Goal: Task Accomplishment & Management: Manage account settings

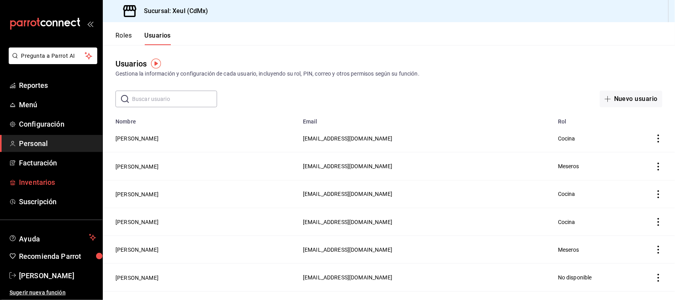
click at [45, 183] on span "Inventarios" at bounding box center [57, 182] width 77 height 11
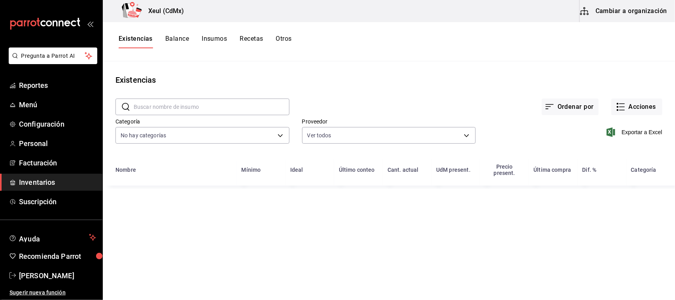
type input "e7cdd72e-018a-4492-abae-ae5f9707e214"
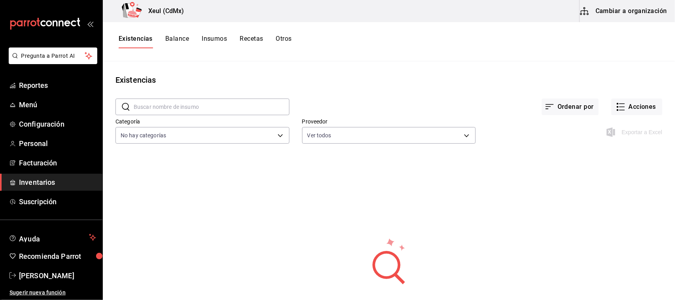
click at [179, 38] on button "Balance" at bounding box center [177, 41] width 24 height 13
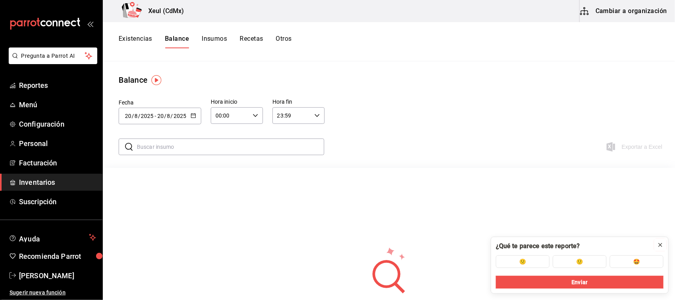
click at [661, 243] on icon at bounding box center [660, 244] width 3 height 3
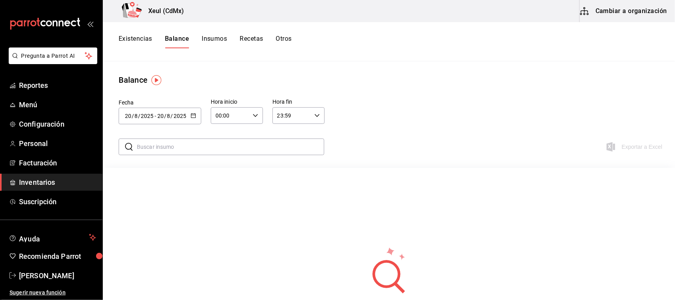
click at [216, 40] on button "Insumos" at bounding box center [214, 41] width 25 height 13
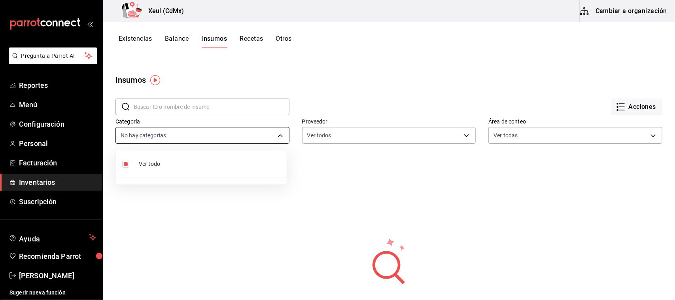
click at [270, 137] on body "Pregunta a Parrot AI Reportes Menú Configuración Personal Facturación Inventari…" at bounding box center [337, 147] width 675 height 294
click at [243, 102] on div at bounding box center [337, 150] width 675 height 300
click at [249, 40] on button "Recetas" at bounding box center [251, 41] width 23 height 13
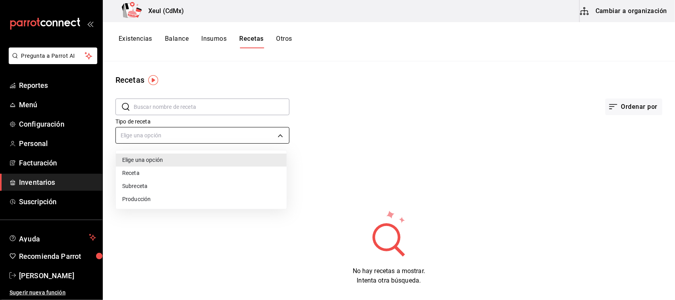
click at [217, 140] on body "Pregunta a Parrot AI Reportes Menú Configuración Personal Facturación Inventari…" at bounding box center [337, 147] width 675 height 294
click at [181, 197] on li "Producción" at bounding box center [201, 198] width 171 height 13
type input "PREPARATION"
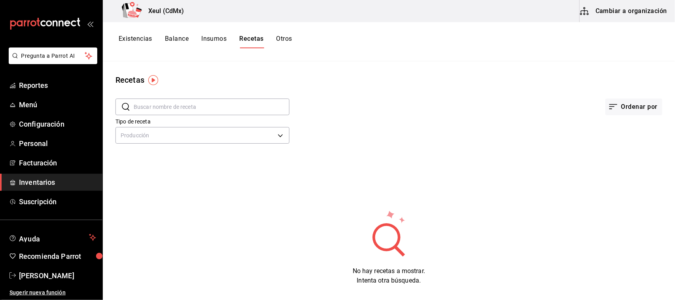
click at [294, 43] on div "Existencias Balance Insumos Recetas Otros" at bounding box center [389, 41] width 572 height 13
click at [285, 44] on button "Otros" at bounding box center [284, 41] width 16 height 13
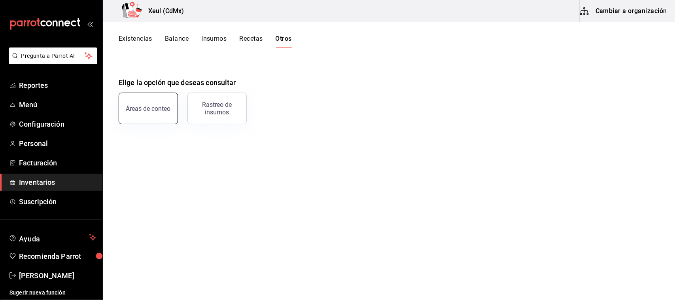
click at [167, 110] on div "Áreas de conteo" at bounding box center [148, 109] width 45 height 8
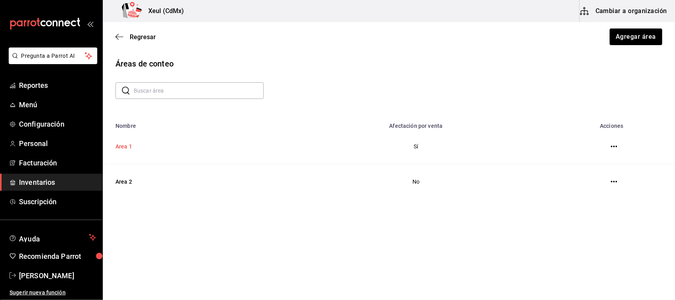
click at [168, 140] on td "Area 1" at bounding box center [189, 146] width 173 height 35
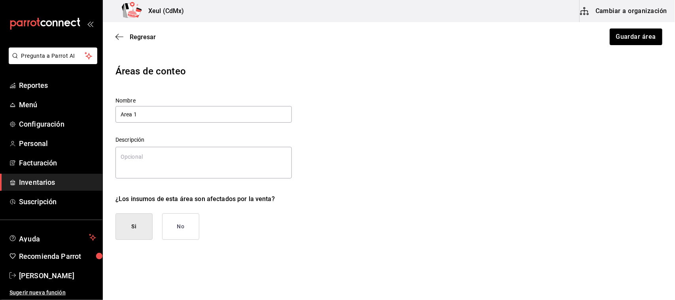
type textarea "x"
click at [117, 36] on icon "button" at bounding box center [116, 37] width 3 height 6
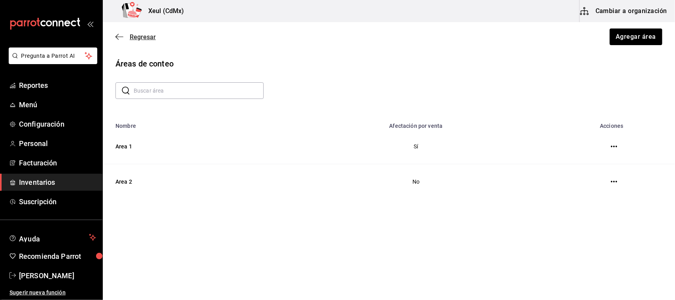
click at [123, 35] on icon "button" at bounding box center [119, 36] width 8 height 7
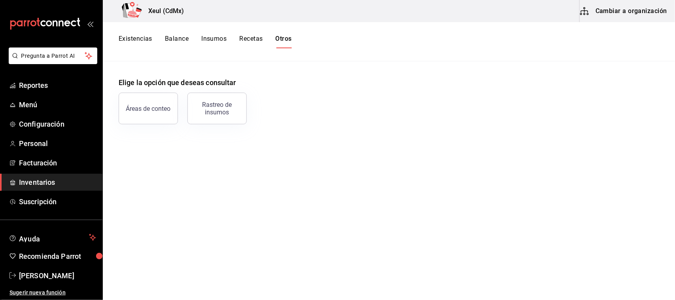
click at [153, 40] on div "Existencias Balance Insumos Recetas Otros" at bounding box center [205, 41] width 173 height 13
click at [147, 40] on button "Existencias" at bounding box center [136, 41] width 34 height 13
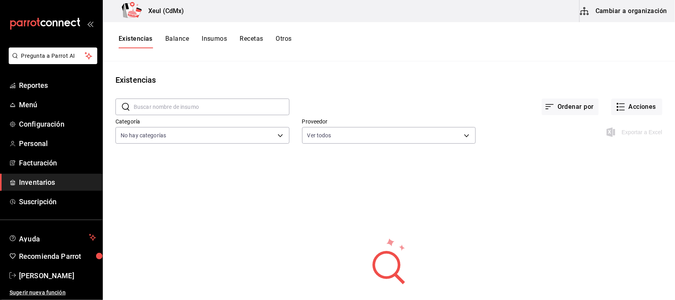
click at [185, 40] on button "Balance" at bounding box center [177, 41] width 24 height 13
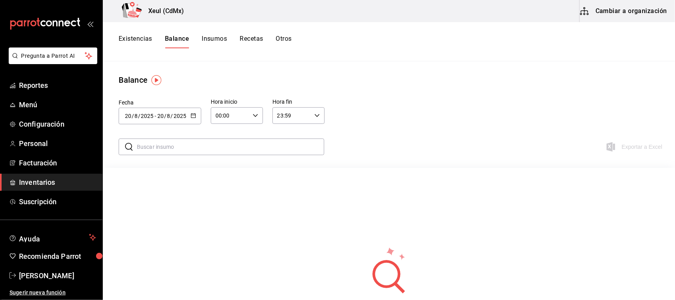
click at [211, 42] on button "Insumos" at bounding box center [214, 41] width 25 height 13
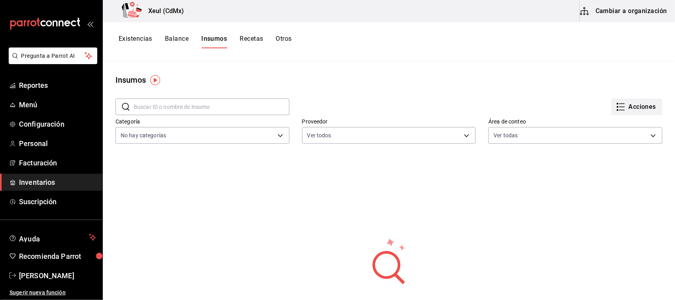
click at [620, 111] on button "Acciones" at bounding box center [636, 106] width 51 height 17
click at [252, 41] on div at bounding box center [337, 150] width 675 height 300
click at [252, 38] on button "Recetas" at bounding box center [251, 41] width 23 height 13
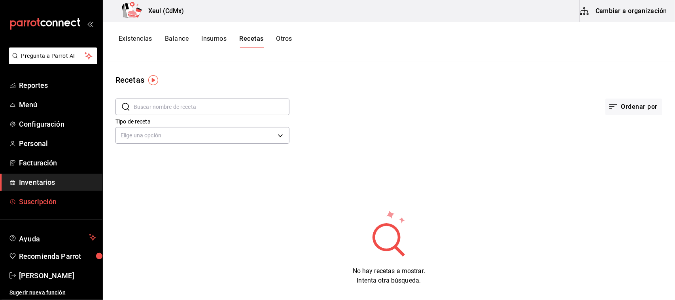
click at [48, 205] on span "Suscripción" at bounding box center [57, 201] width 77 height 11
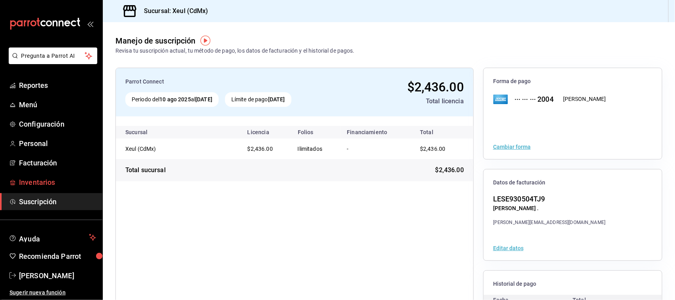
click at [42, 187] on span "Inventarios" at bounding box center [57, 182] width 77 height 11
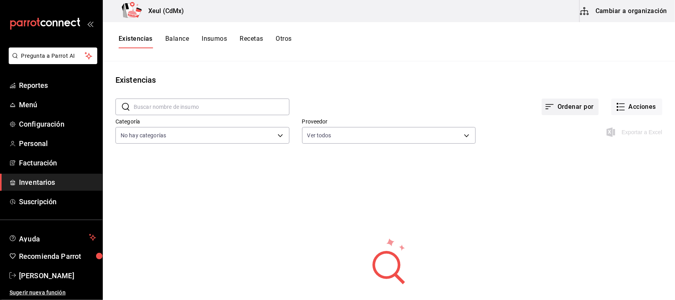
click at [579, 102] on button "Ordenar por" at bounding box center [570, 106] width 57 height 17
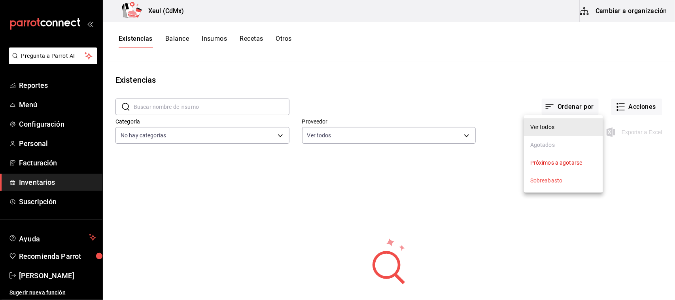
click at [630, 113] on div at bounding box center [337, 150] width 675 height 300
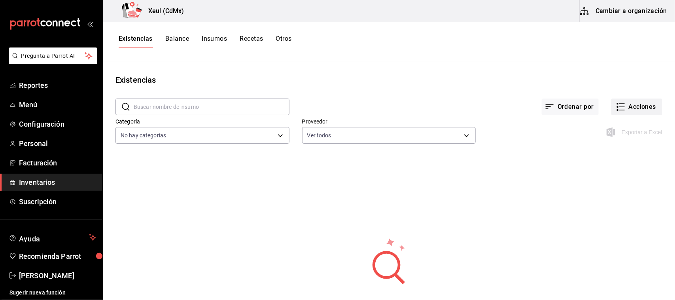
click at [627, 109] on button "Acciones" at bounding box center [636, 106] width 51 height 17
click at [608, 125] on span "Conteo" at bounding box center [629, 129] width 66 height 8
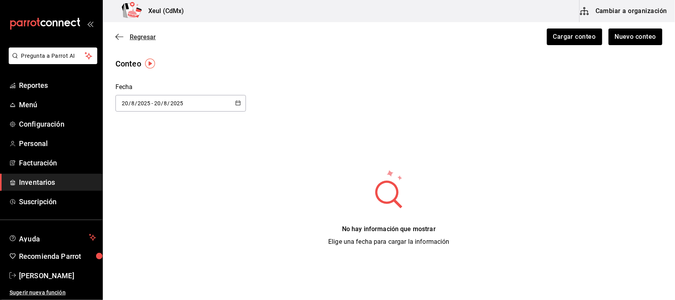
click at [117, 40] on icon "button" at bounding box center [119, 36] width 8 height 7
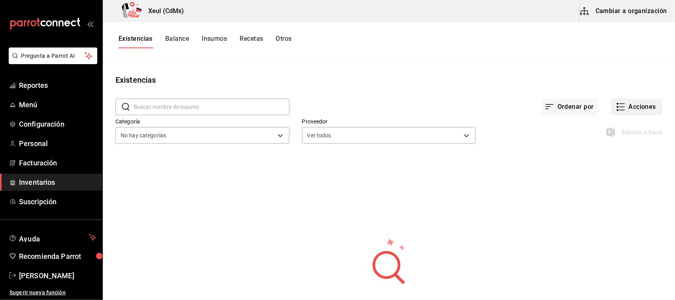
click at [630, 106] on button "Acciones" at bounding box center [636, 106] width 51 height 17
click at [622, 213] on span "Evento de producción" at bounding box center [629, 212] width 66 height 8
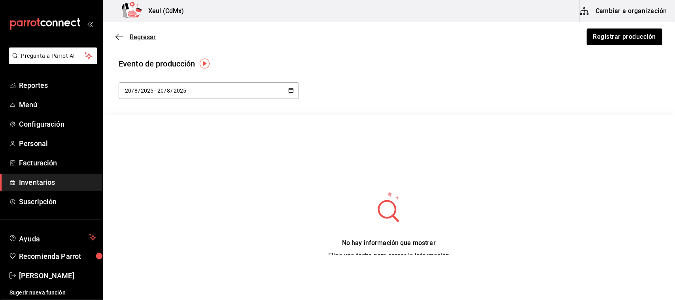
click at [118, 38] on icon "button" at bounding box center [119, 36] width 8 height 7
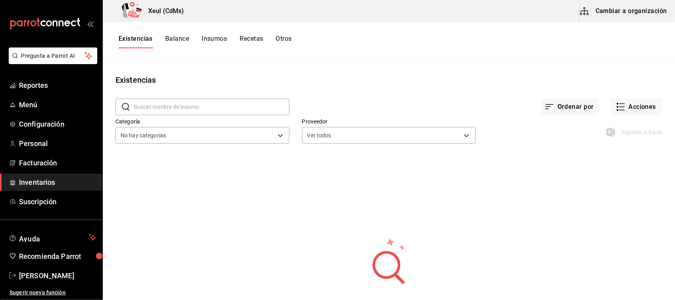
click at [219, 38] on button "Insumos" at bounding box center [214, 41] width 25 height 13
click at [636, 96] on div "Acciones" at bounding box center [475, 100] width 373 height 29
click at [636, 109] on button "Acciones" at bounding box center [636, 106] width 51 height 17
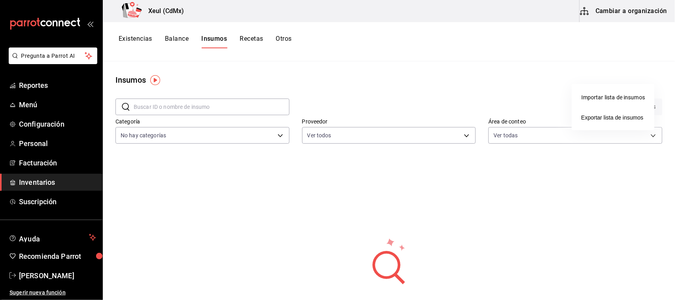
click at [538, 79] on div at bounding box center [337, 150] width 675 height 300
click at [251, 36] on button "Recetas" at bounding box center [251, 41] width 23 height 13
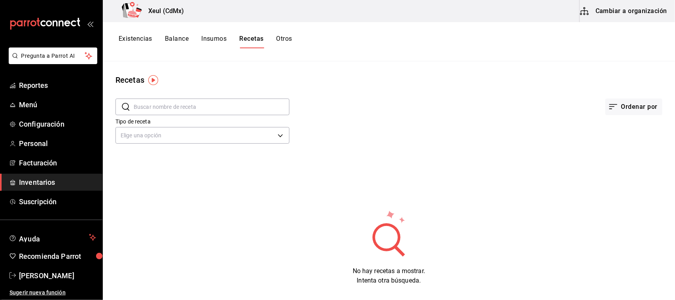
scroll to position [6, 0]
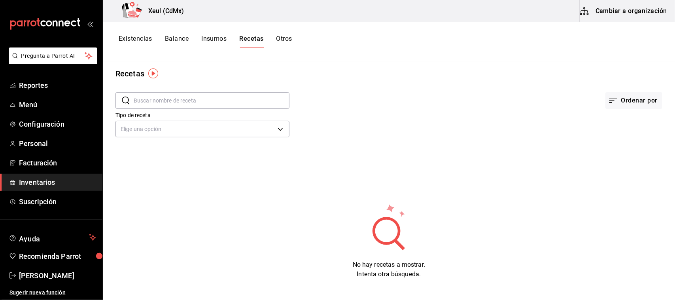
click at [147, 42] on button "Existencias" at bounding box center [136, 41] width 34 height 13
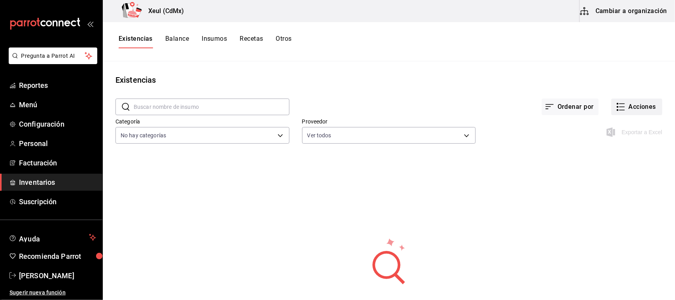
click at [625, 108] on button "Acciones" at bounding box center [636, 106] width 51 height 17
drag, startPoint x: 674, startPoint y: 137, endPoint x: 673, endPoint y: 182, distance: 44.7
click at [673, 182] on div at bounding box center [337, 150] width 675 height 300
click at [621, 111] on button "Acciones" at bounding box center [636, 106] width 51 height 17
click at [617, 216] on span "Evento de producción" at bounding box center [629, 212] width 66 height 8
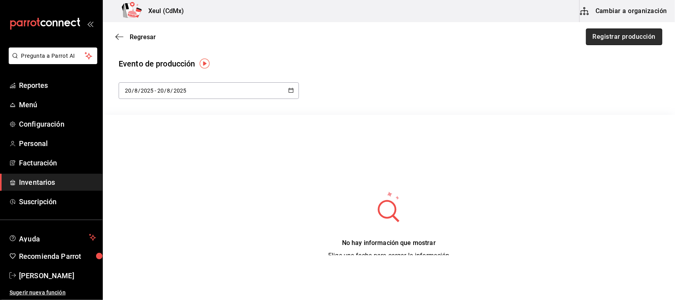
click at [632, 43] on button "Registrar producción" at bounding box center [624, 36] width 76 height 17
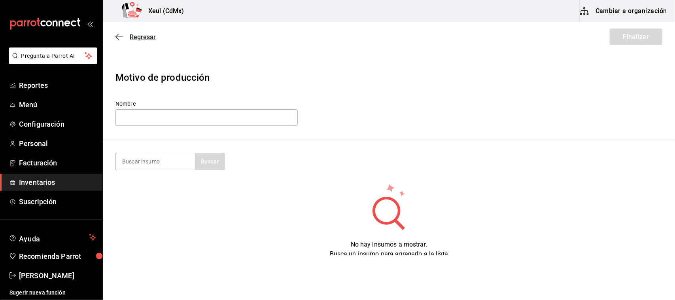
click at [125, 35] on span "Regresar" at bounding box center [135, 37] width 40 height 8
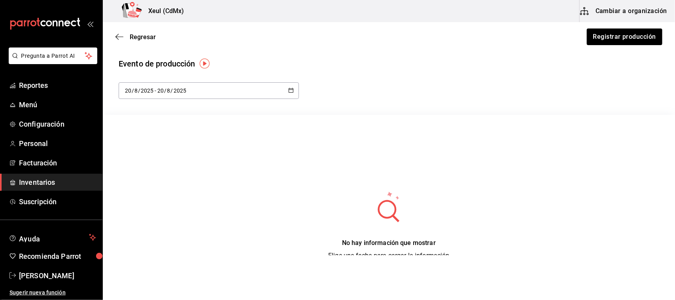
click at [125, 35] on span "Regresar" at bounding box center [135, 37] width 40 height 8
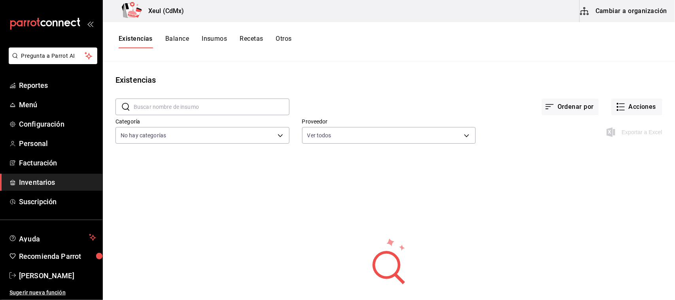
click at [152, 36] on button "Existencias" at bounding box center [136, 41] width 34 height 13
click at [185, 44] on button "Balance" at bounding box center [177, 41] width 24 height 13
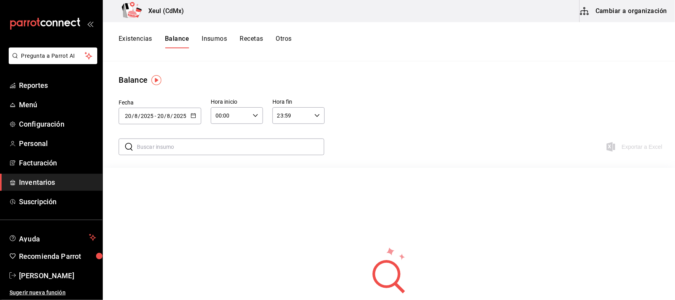
click at [219, 38] on button "Insumos" at bounding box center [214, 41] width 25 height 13
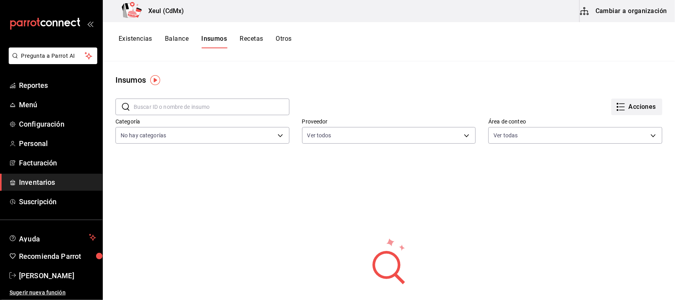
click at [623, 110] on button "Acciones" at bounding box center [636, 106] width 51 height 17
click at [623, 110] on li "Exportar lista de insumos" at bounding box center [613, 117] width 83 height 19
click at [469, 90] on div at bounding box center [337, 150] width 675 height 300
click at [252, 39] on button "Recetas" at bounding box center [251, 41] width 23 height 13
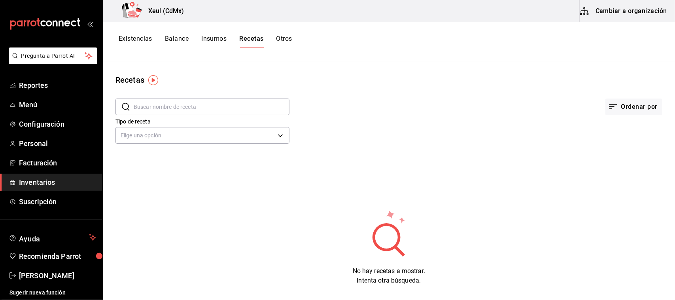
click at [639, 128] on div "Tipo de receta Elige una opción default" at bounding box center [382, 123] width 559 height 43
click at [194, 113] on input "text" at bounding box center [212, 107] width 156 height 16
type input "e"
type input "p"
type input "k"
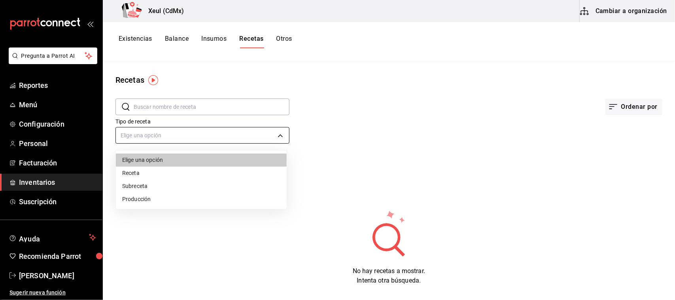
click at [201, 128] on body "Pregunta a Parrot AI Reportes Menú Configuración Personal Facturación Inventari…" at bounding box center [337, 147] width 675 height 294
click at [447, 170] on div at bounding box center [337, 150] width 675 height 300
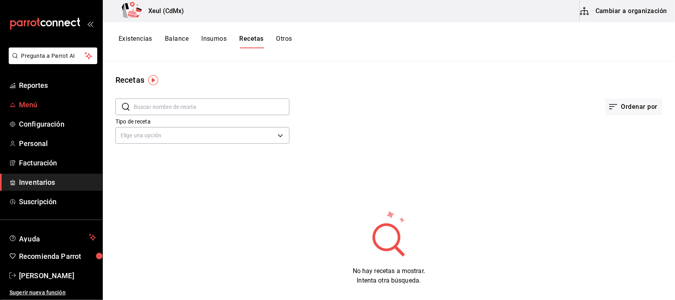
click at [15, 102] on icon "mailbox folders" at bounding box center [12, 105] width 6 height 6
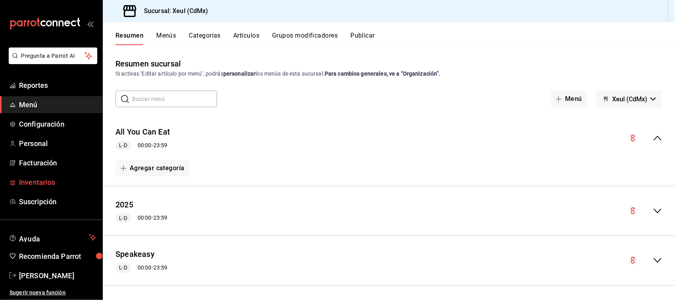
click at [47, 180] on span "Inventarios" at bounding box center [57, 182] width 77 height 11
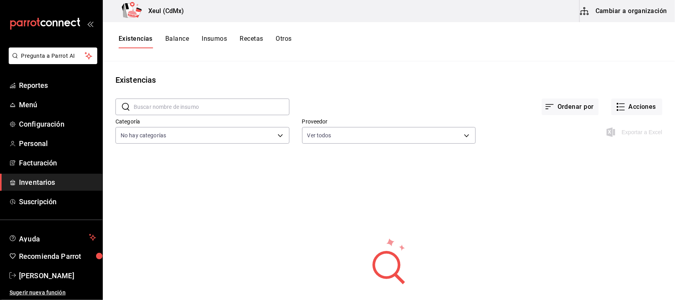
click at [289, 31] on div "Existencias Balance Insumos Recetas Otros" at bounding box center [389, 41] width 572 height 39
click at [289, 37] on button "Otros" at bounding box center [284, 41] width 16 height 13
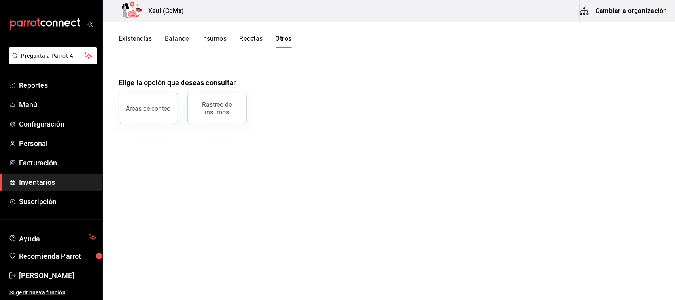
click at [131, 38] on button "Existencias" at bounding box center [136, 41] width 34 height 13
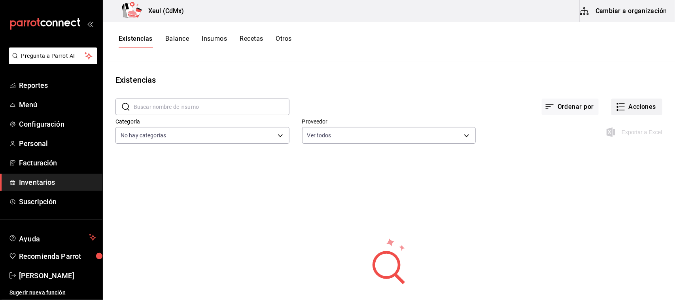
click at [633, 114] on button "Acciones" at bounding box center [636, 106] width 51 height 17
click at [621, 233] on span "Ajuste" at bounding box center [629, 233] width 66 height 8
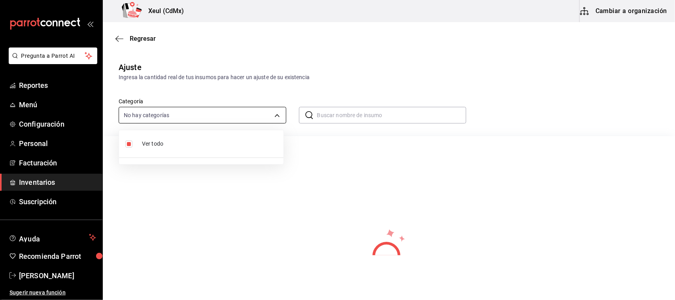
click at [277, 117] on body "Pregunta a Parrot AI Reportes Menú Configuración Personal Facturación Inventari…" at bounding box center [337, 127] width 675 height 255
click at [125, 36] on div at bounding box center [337, 150] width 675 height 300
click at [125, 36] on span "Regresar" at bounding box center [135, 39] width 40 height 8
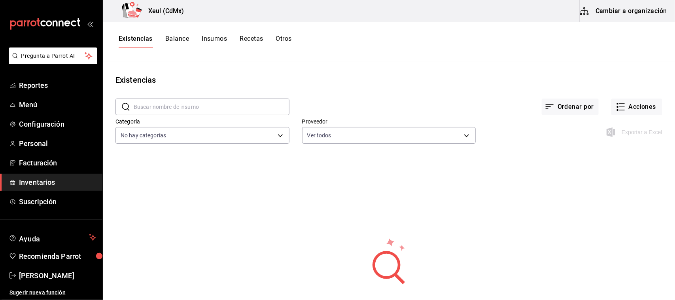
click at [621, 15] on button "Cambiar a organización" at bounding box center [623, 11] width 89 height 22
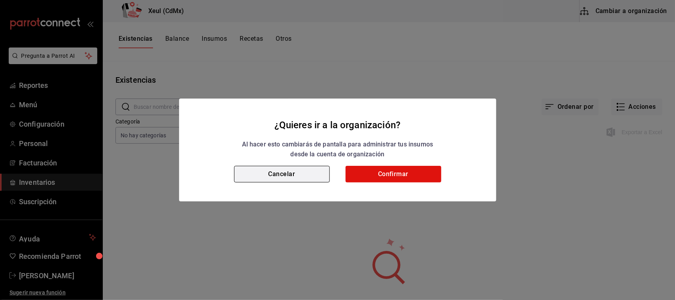
click at [317, 177] on button "Cancelar" at bounding box center [282, 174] width 96 height 17
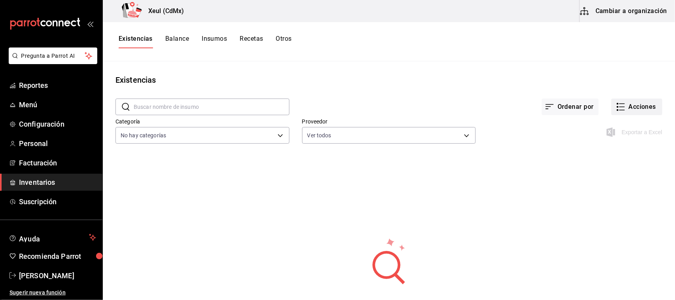
click at [632, 100] on button "Acciones" at bounding box center [636, 106] width 51 height 17
click at [609, 151] on span "Compra" at bounding box center [629, 149] width 66 height 8
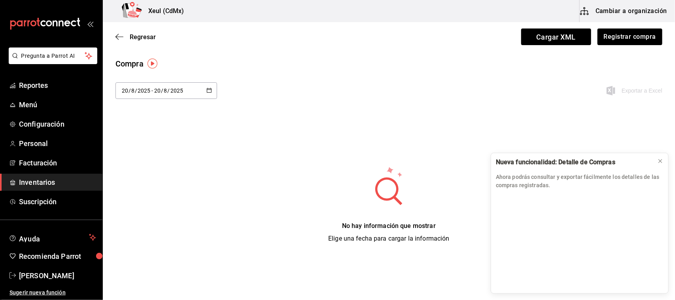
click at [479, 100] on div "2025-08-20 20 / 8 / 2025 - 2025-08-20 20 / 8 / 2025 Exportar a Excel" at bounding box center [389, 95] width 572 height 26
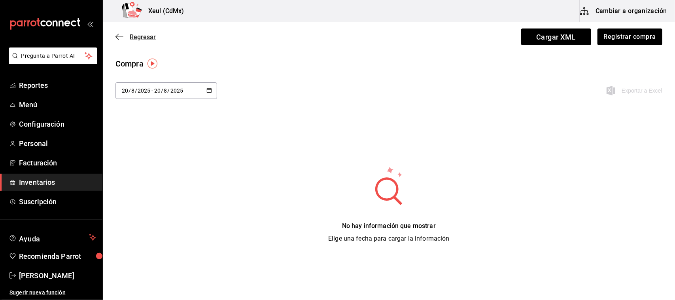
click at [118, 38] on icon "button" at bounding box center [119, 36] width 8 height 7
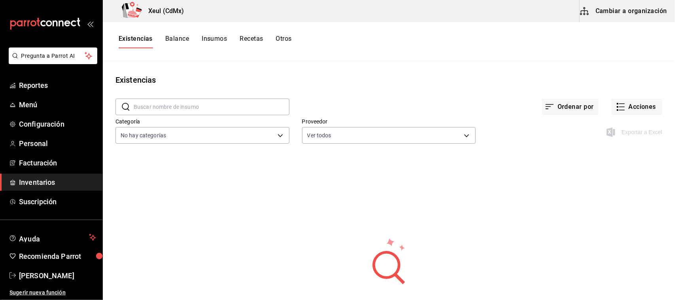
click at [180, 43] on button "Balance" at bounding box center [177, 41] width 24 height 13
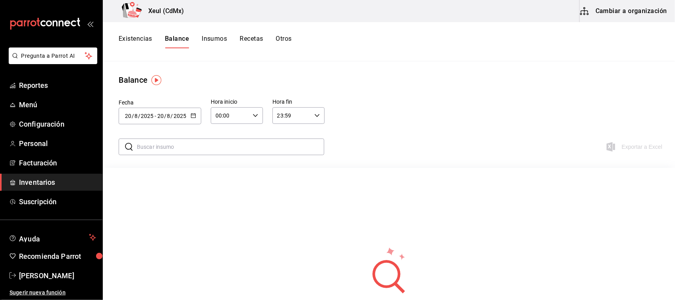
click at [191, 122] on div "2025-08-20 20 / 8 / 2025 - 2025-08-20 20 / 8 / 2025" at bounding box center [160, 116] width 83 height 17
click at [217, 42] on button "Insumos" at bounding box center [214, 41] width 25 height 13
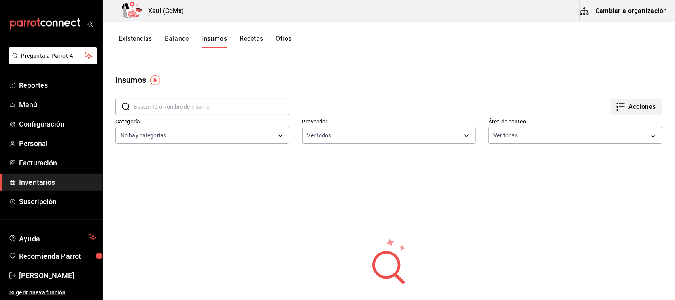
click at [627, 109] on button "Acciones" at bounding box center [636, 106] width 51 height 17
click at [250, 43] on div at bounding box center [337, 150] width 675 height 300
click at [250, 38] on button "Recetas" at bounding box center [251, 41] width 23 height 13
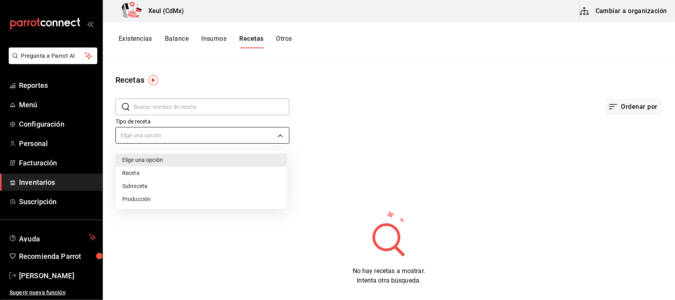
click at [258, 136] on body "Pregunta a Parrot AI Reportes Menú Configuración Personal Facturación Inventari…" at bounding box center [337, 147] width 675 height 294
click at [238, 194] on li "Producción" at bounding box center [201, 198] width 171 height 13
type input "PREPARATION"
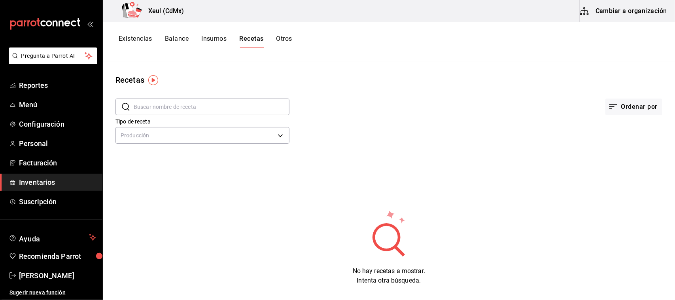
click at [222, 108] on input "text" at bounding box center [212, 107] width 156 height 16
click at [279, 42] on button "Otros" at bounding box center [284, 41] width 16 height 13
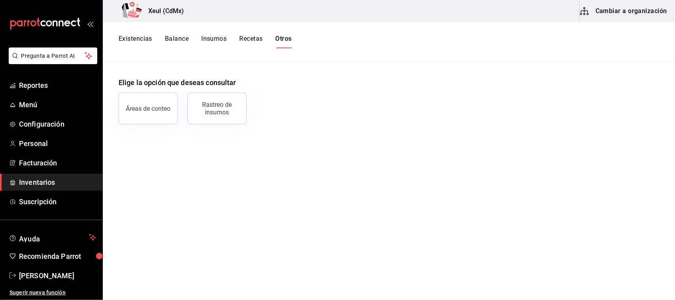
click at [143, 40] on button "Existencias" at bounding box center [136, 41] width 34 height 13
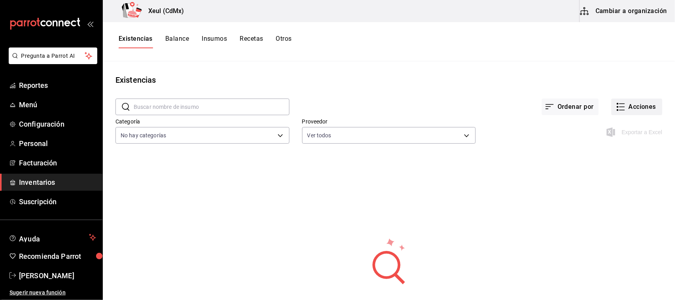
click at [634, 110] on button "Acciones" at bounding box center [636, 106] width 51 height 17
click at [630, 240] on li "Ajuste" at bounding box center [628, 233] width 79 height 21
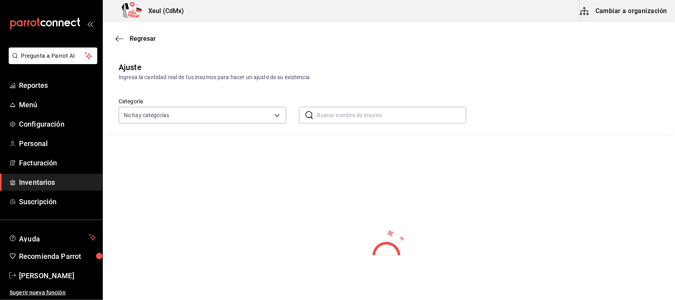
scroll to position [130, 0]
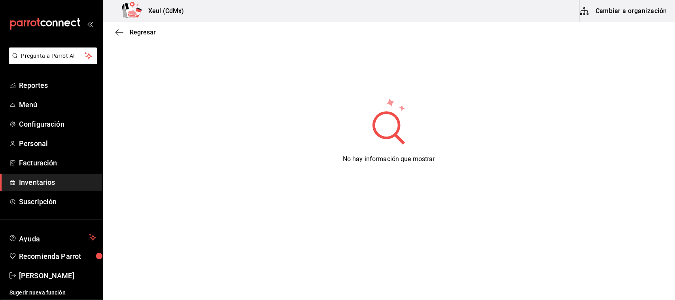
click at [667, 204] on div "No hay información que mostrar" at bounding box center [389, 131] width 572 height 250
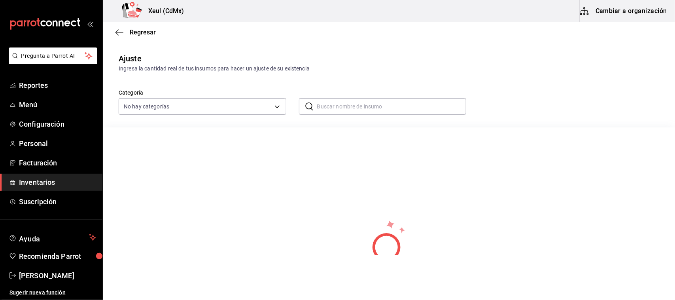
scroll to position [0, 0]
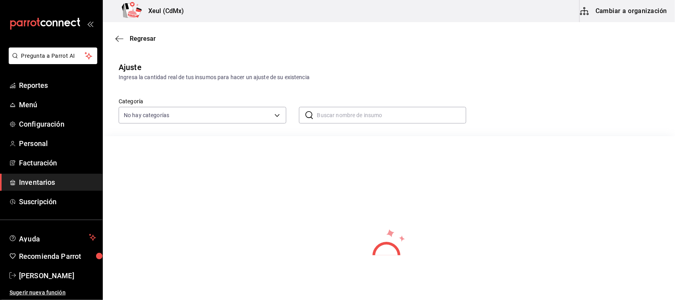
click at [119, 42] on div "Regresar" at bounding box center [389, 38] width 572 height 20
click at [119, 38] on icon "button" at bounding box center [119, 38] width 8 height 7
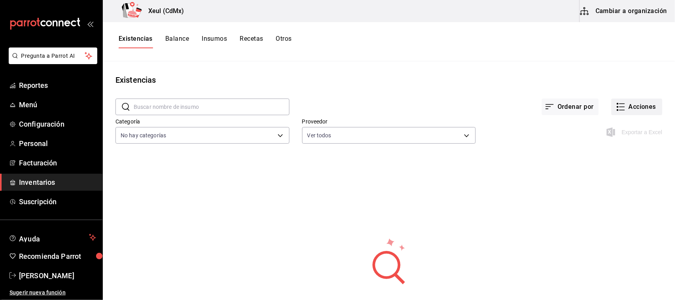
click at [623, 104] on button "Acciones" at bounding box center [636, 106] width 51 height 17
click at [611, 207] on li "Evento de producción" at bounding box center [628, 212] width 79 height 21
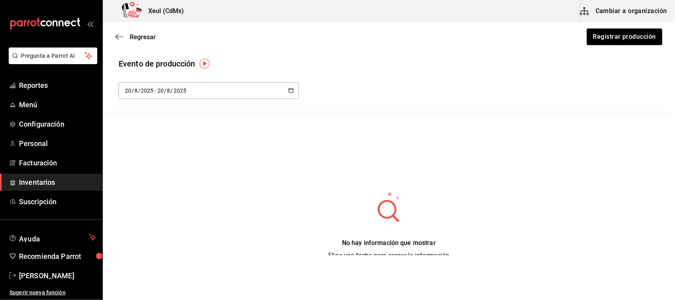
click at [115, 48] on div "Regresar Registrar producción" at bounding box center [389, 36] width 572 height 29
click at [126, 38] on span "Regresar" at bounding box center [135, 37] width 40 height 8
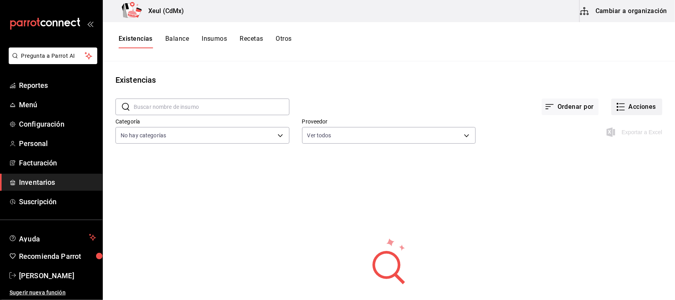
click at [623, 111] on button "Acciones" at bounding box center [636, 106] width 51 height 17
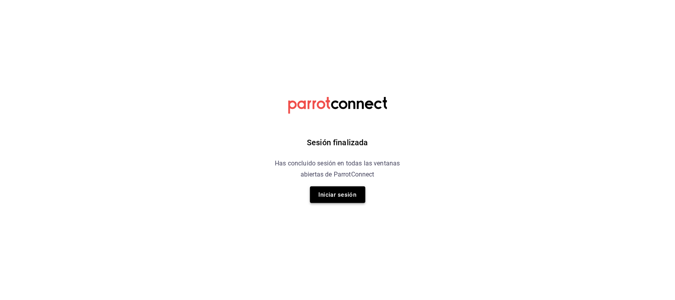
click at [325, 201] on button "Iniciar sesión" at bounding box center [337, 194] width 55 height 17
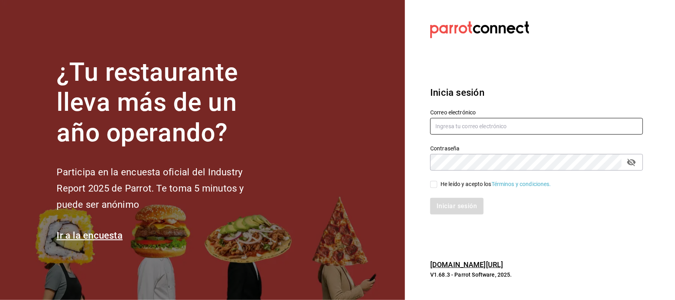
type input "marifer.navarro.vega@gmail.com"
click at [328, 196] on section "¿Tu restaurante lleva más de un año operando? Participa en la encuesta oficial …" at bounding box center [202, 150] width 405 height 300
click at [435, 183] on input "He leído y acepto los Términos y condiciones." at bounding box center [433, 184] width 7 height 7
checkbox input "true"
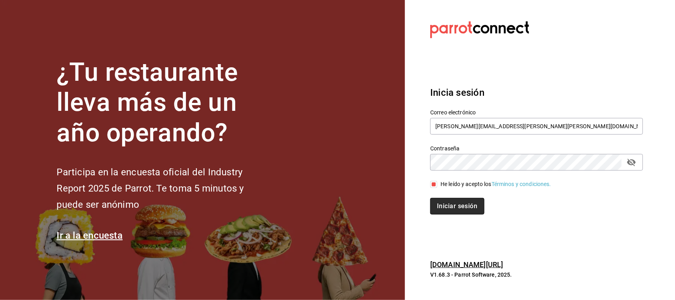
click at [461, 208] on button "Iniciar sesión" at bounding box center [457, 206] width 54 height 17
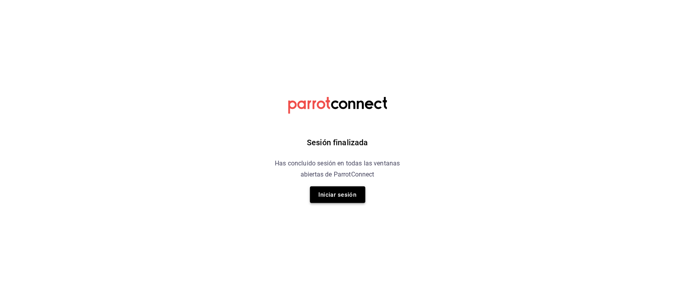
click at [354, 197] on button "Iniciar sesión" at bounding box center [337, 194] width 55 height 17
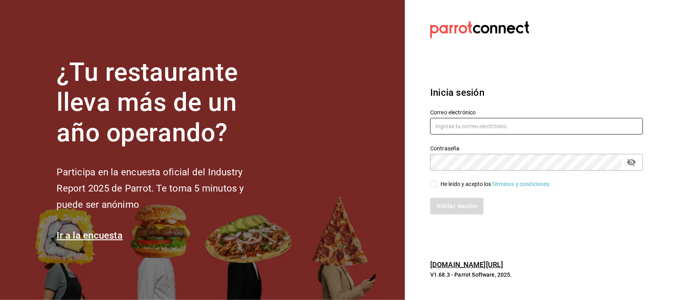
type input "[EMAIL_ADDRESS][PERSON_NAME][PERSON_NAME][DOMAIN_NAME]"
click at [436, 187] on input "He leído y acepto los Términos y condiciones." at bounding box center [433, 184] width 7 height 7
checkbox input "true"
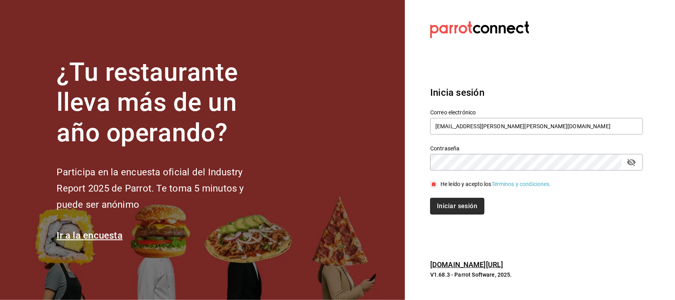
click at [449, 200] on button "Iniciar sesión" at bounding box center [457, 206] width 54 height 17
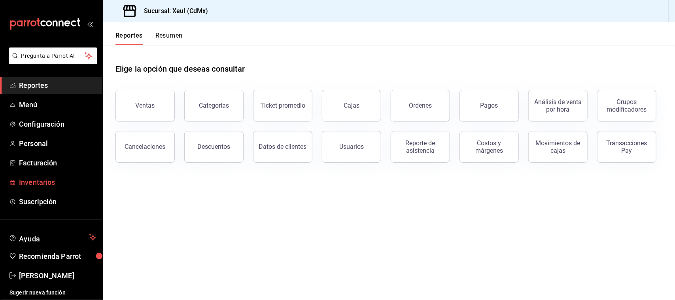
click at [56, 181] on span "Inventarios" at bounding box center [57, 182] width 77 height 11
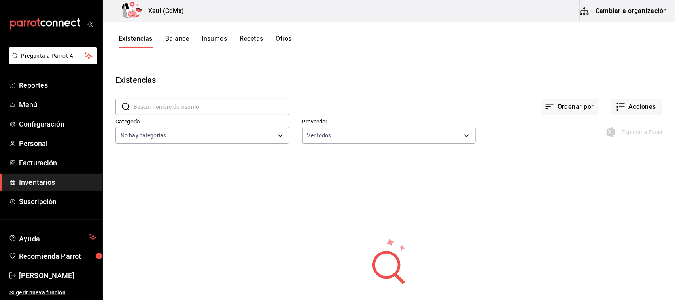
click at [177, 40] on button "Balance" at bounding box center [177, 41] width 24 height 13
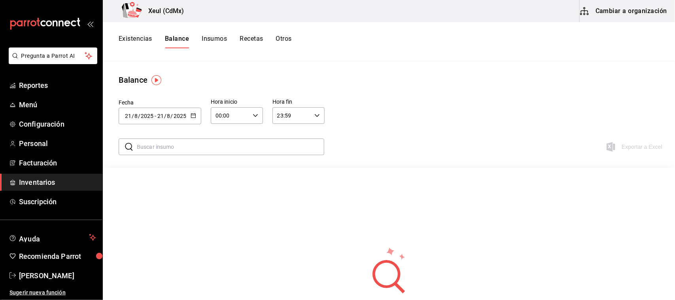
click at [133, 42] on button "Existencias" at bounding box center [136, 41] width 34 height 13
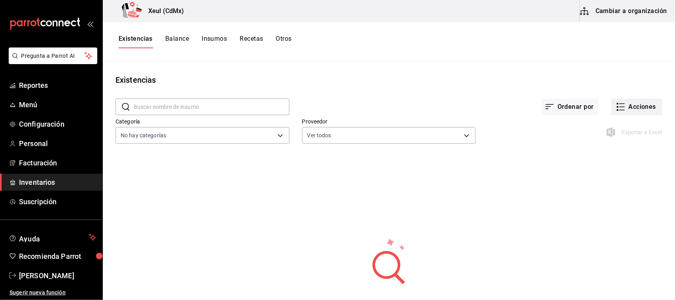
click at [632, 104] on button "Acciones" at bounding box center [636, 106] width 51 height 17
click at [620, 191] on span "Merma" at bounding box center [629, 191] width 66 height 8
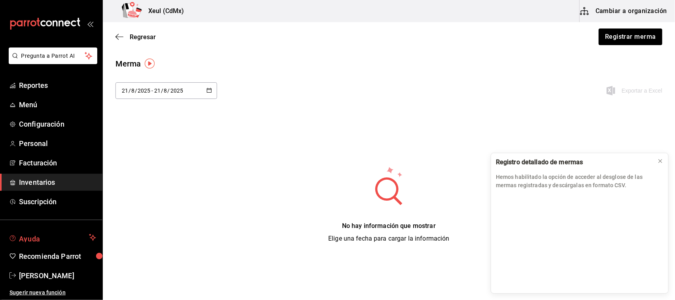
click at [40, 239] on span "Ayuda" at bounding box center [52, 236] width 67 height 9
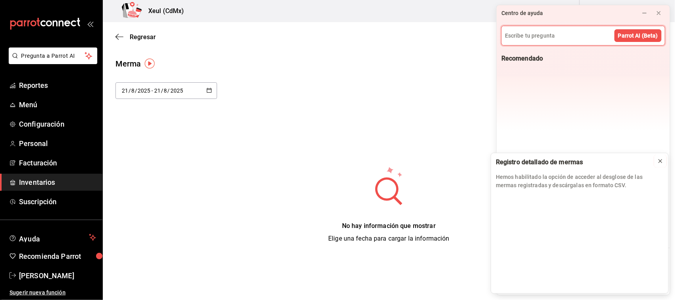
click at [660, 161] on icon at bounding box center [660, 160] width 3 height 3
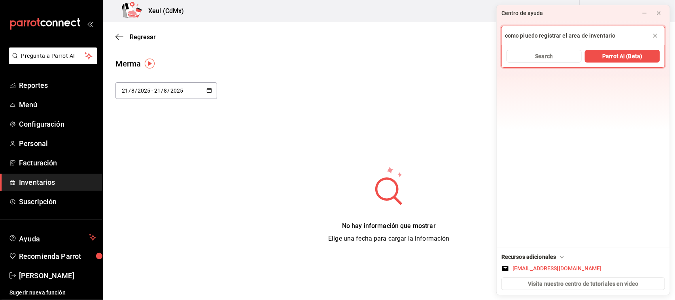
type input "como piuedo registrar el area de inventario"
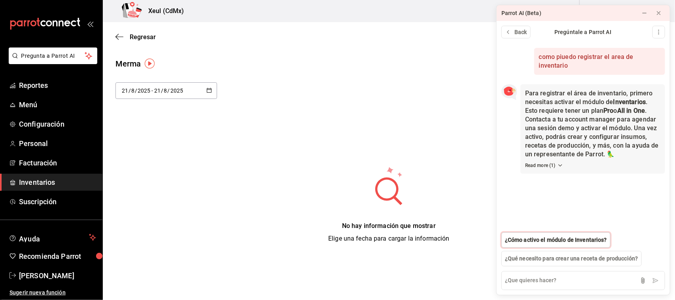
click at [596, 236] on span "¿Cómo activo el módulo de Inventarios?" at bounding box center [556, 240] width 102 height 8
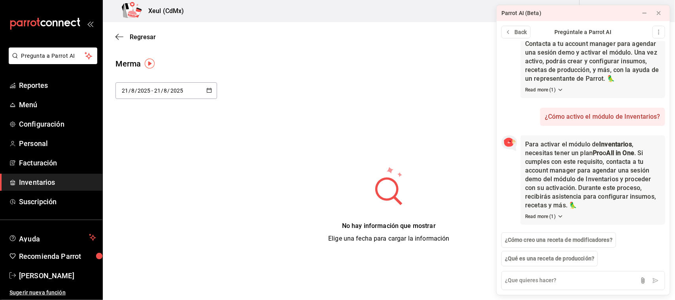
scroll to position [84, 0]
click at [90, 26] on icon "open_drawer_menu" at bounding box center [90, 24] width 6 height 6
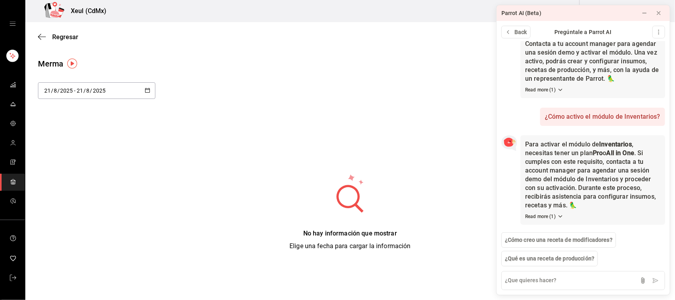
click at [15, 23] on icon "open drawer" at bounding box center [12, 24] width 6 height 6
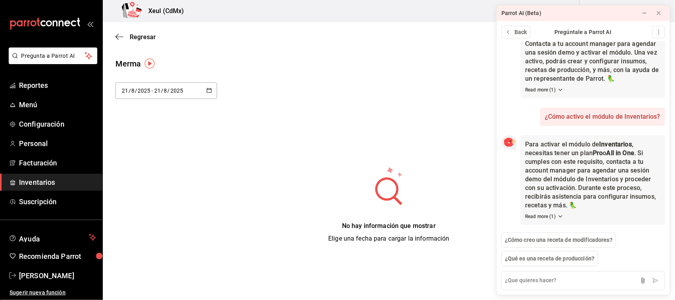
click at [157, 160] on div "Merma 2025-08-21 21 / 8 / 2025 - 2025-08-21 21 / 8 / 2025 Exportar a Excel No h…" at bounding box center [389, 150] width 572 height 185
click at [660, 19] on button at bounding box center [658, 13] width 13 height 13
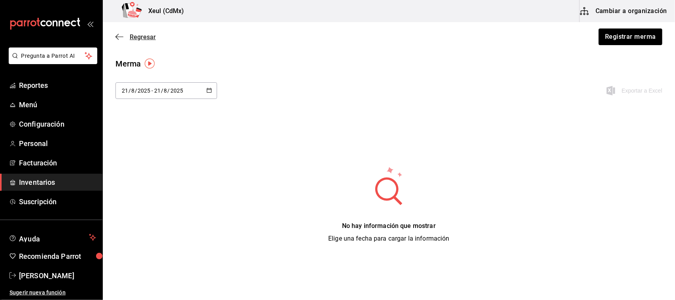
click at [118, 37] on icon "button" at bounding box center [119, 36] width 8 height 7
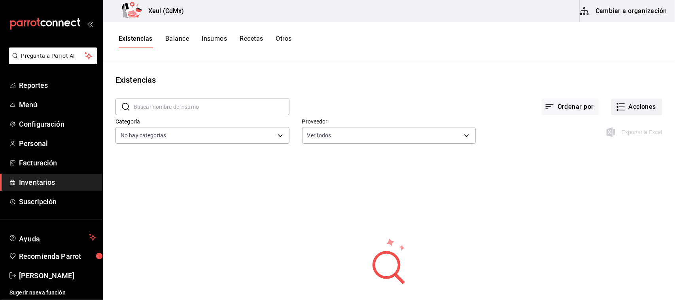
click at [622, 106] on button "Acciones" at bounding box center [636, 106] width 51 height 17
click at [595, 79] on div at bounding box center [337, 150] width 675 height 300
click at [617, 12] on button "Cambiar a organización" at bounding box center [623, 11] width 89 height 22
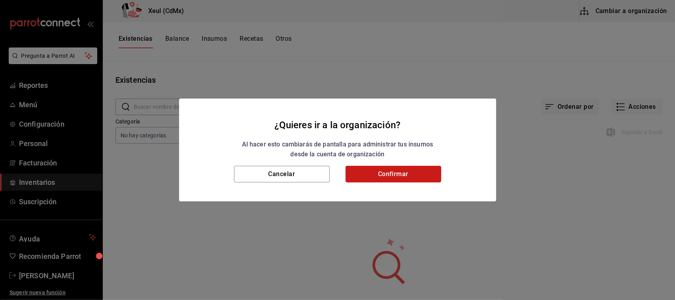
click at [387, 171] on button "Confirmar" at bounding box center [393, 174] width 96 height 17
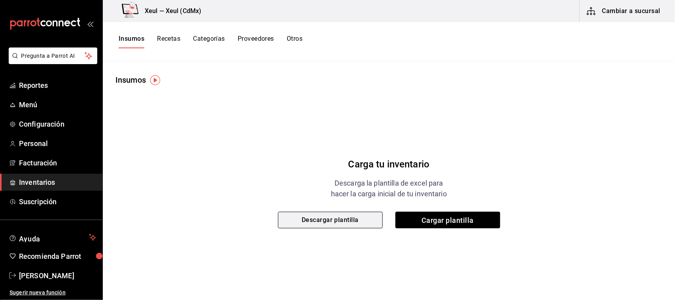
click at [364, 220] on button "Descargar plantilla" at bounding box center [330, 219] width 105 height 17
click at [290, 145] on div "Carga tu inventario Descarga la plantilla de excel para hacer la carga inicial …" at bounding box center [389, 185] width 572 height 198
click at [179, 40] on button "Recetas" at bounding box center [168, 41] width 23 height 13
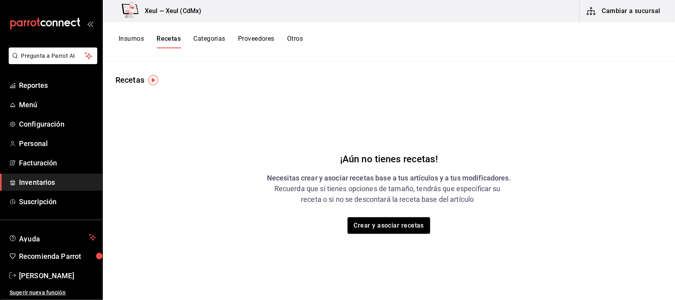
click at [210, 37] on button "Categorías" at bounding box center [209, 41] width 32 height 13
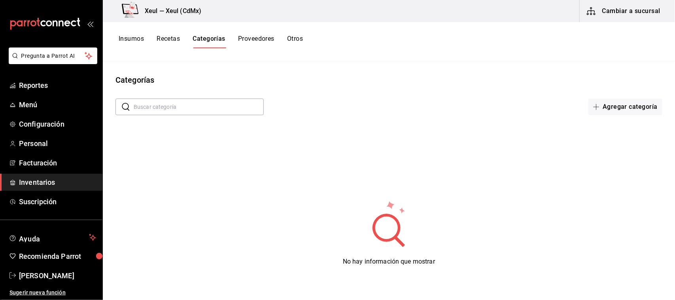
click at [176, 38] on button "Recetas" at bounding box center [168, 41] width 23 height 13
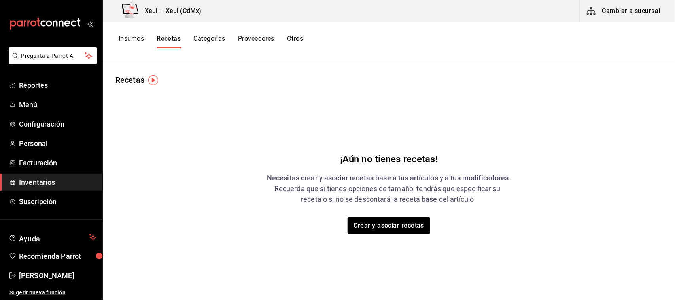
click at [124, 38] on button "Insumos" at bounding box center [131, 41] width 25 height 13
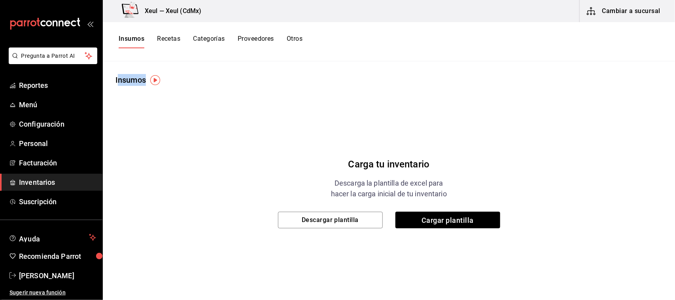
drag, startPoint x: 117, startPoint y: 79, endPoint x: 177, endPoint y: 87, distance: 60.6
click at [177, 87] on main "Insumos Carga tu inventario Descarga la plantilla de excel para hacer la carga …" at bounding box center [389, 177] width 572 height 233
click at [175, 86] on div "Carga tu inventario Descarga la plantilla de excel para hacer la carga inicial …" at bounding box center [389, 185] width 572 height 198
click at [167, 41] on button "Recetas" at bounding box center [168, 41] width 23 height 13
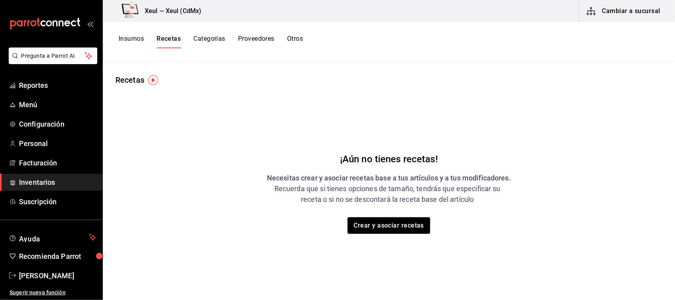
click at [211, 38] on button "Categorías" at bounding box center [209, 41] width 32 height 13
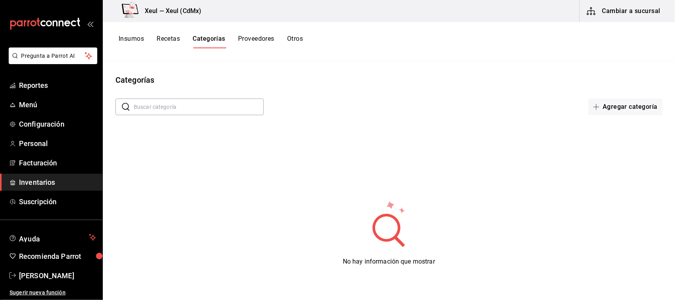
click at [166, 42] on button "Recetas" at bounding box center [168, 41] width 23 height 13
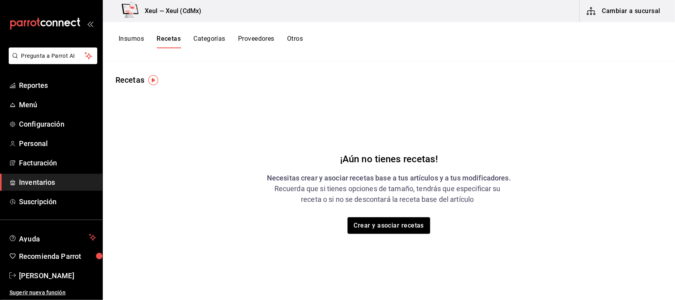
click at [153, 78] on img "button" at bounding box center [153, 80] width 10 height 10
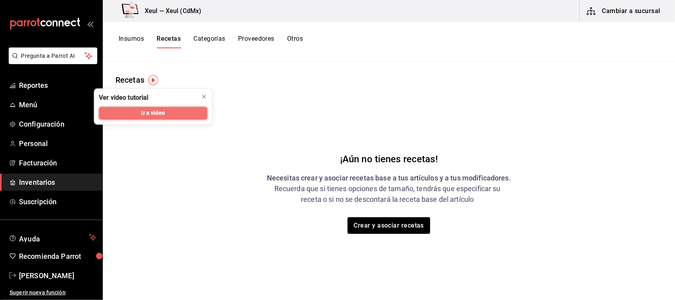
click at [157, 114] on span "Ir a video" at bounding box center [153, 113] width 23 height 8
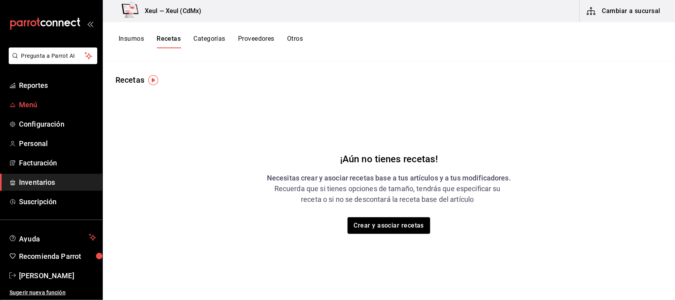
click at [40, 108] on span "Menú" at bounding box center [57, 104] width 77 height 11
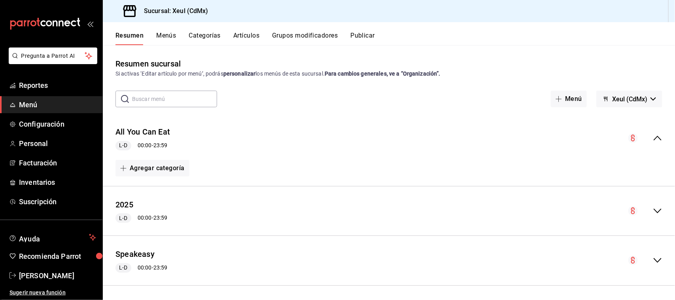
click at [218, 32] on button "Categorías" at bounding box center [205, 38] width 32 height 13
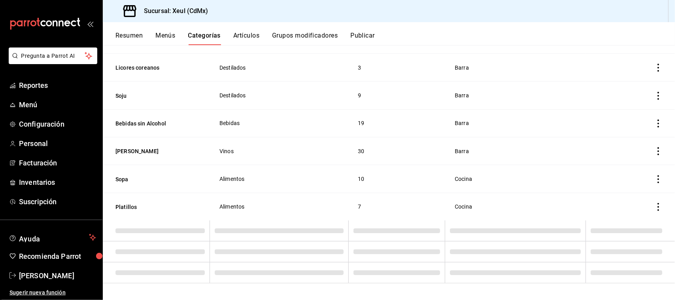
scroll to position [465, 0]
